Goal: Book appointment/travel/reservation

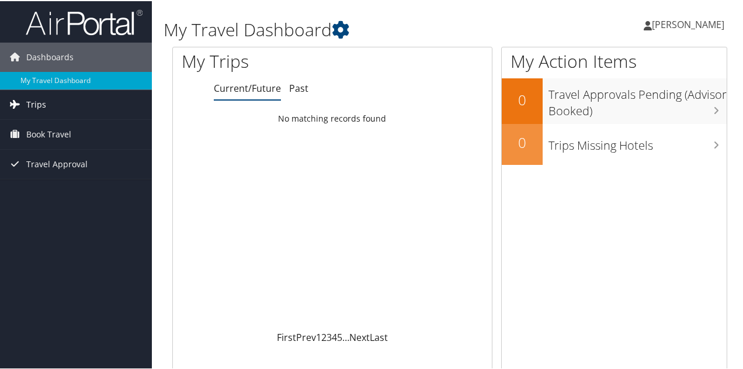
click at [67, 110] on link "Trips" at bounding box center [76, 103] width 152 height 29
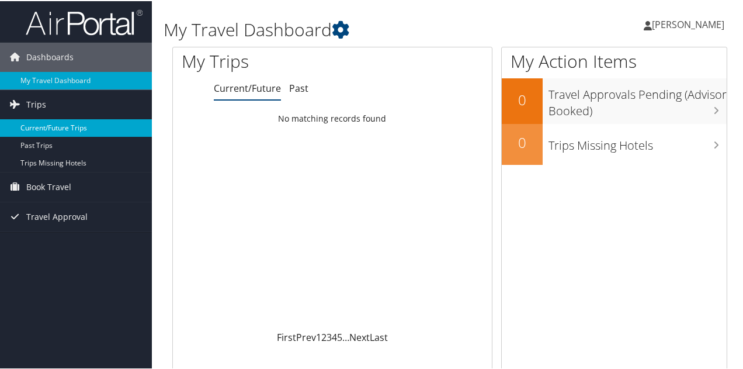
click at [62, 122] on link "Current/Future Trips" at bounding box center [76, 127] width 152 height 18
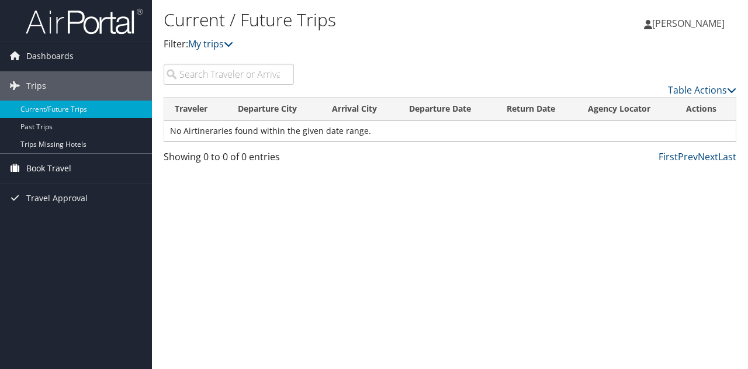
click at [56, 165] on span "Book Travel" at bounding box center [48, 168] width 45 height 29
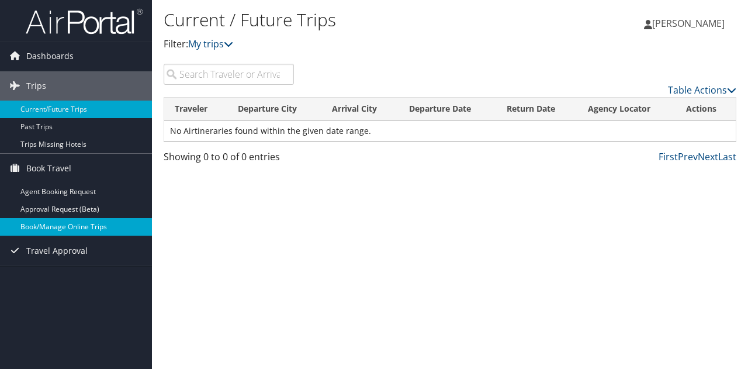
click at [53, 221] on link "Book/Manage Online Trips" at bounding box center [76, 227] width 152 height 18
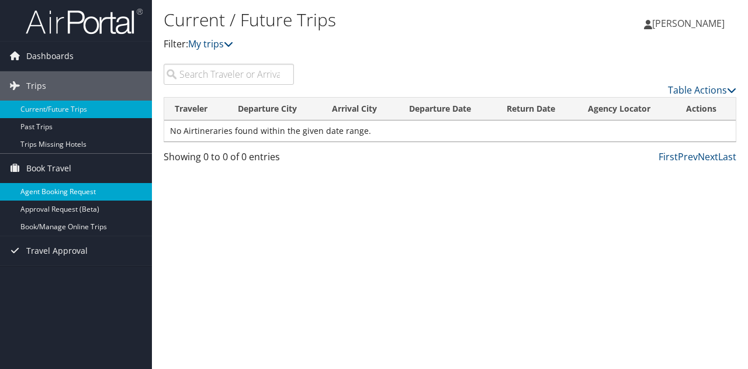
click at [71, 189] on link "Agent Booking Request" at bounding box center [76, 192] width 152 height 18
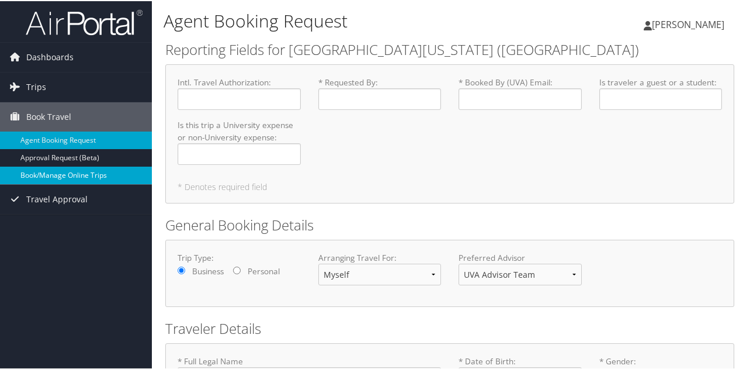
click at [97, 176] on link "Book/Manage Online Trips" at bounding box center [76, 174] width 152 height 18
